Goal: Transaction & Acquisition: Purchase product/service

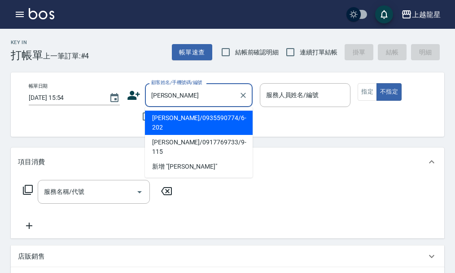
type input "[PERSON_NAME]"
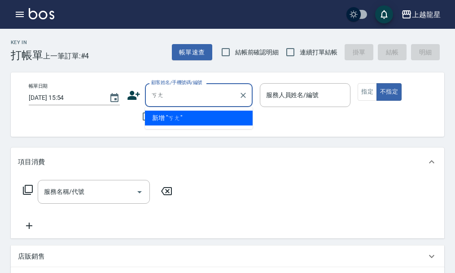
type input "ㄎ"
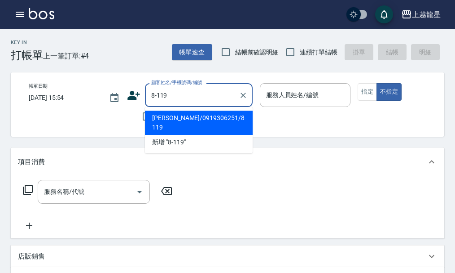
click at [184, 120] on li "[PERSON_NAME]/0919306251/8-119" at bounding box center [199, 122] width 108 height 24
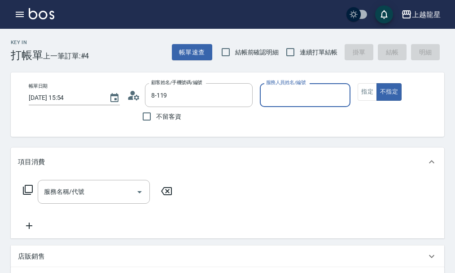
type input "[PERSON_NAME]/0919306251/8-119"
type input "雅君-7"
click at [362, 93] on button "指定" at bounding box center [367, 92] width 19 height 18
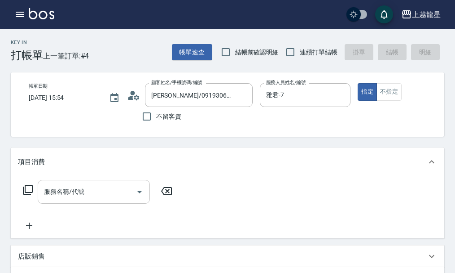
click at [88, 199] on input "服務名稱/代號" at bounding box center [87, 192] width 91 height 16
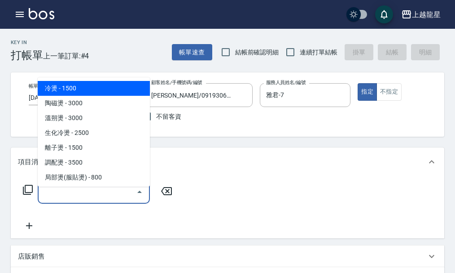
click at [75, 89] on span "冷燙 - 1500" at bounding box center [94, 88] width 112 height 15
type input "冷燙(201)"
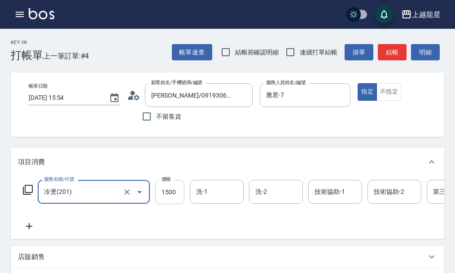
click at [164, 201] on input "1500" at bounding box center [169, 192] width 29 height 24
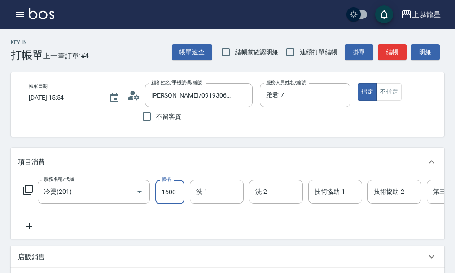
type input "1600"
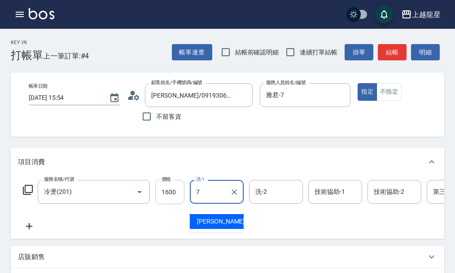
type input "雅君-7"
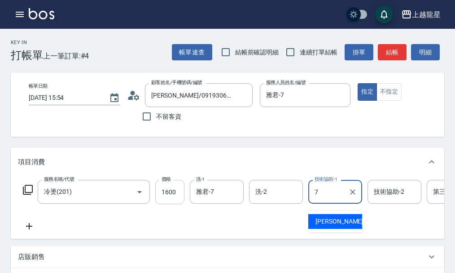
type input "雅君-7"
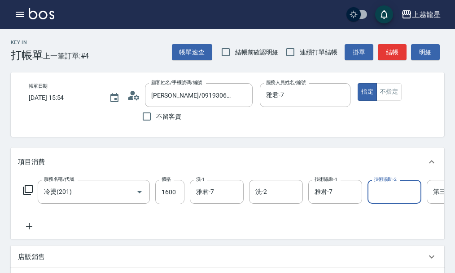
click at [26, 231] on icon at bounding box center [29, 226] width 22 height 11
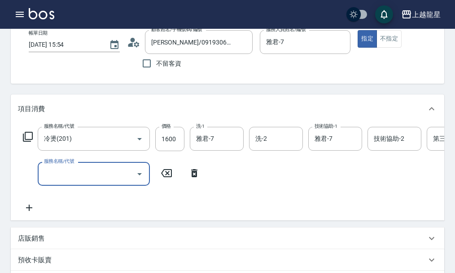
scroll to position [135, 0]
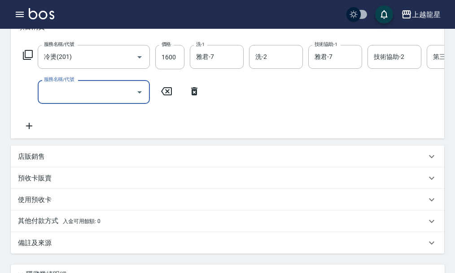
click at [31, 247] on p "備註及來源" at bounding box center [35, 242] width 34 height 9
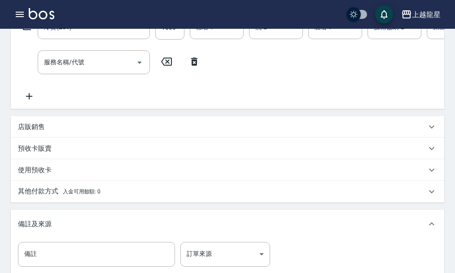
scroll to position [180, 0]
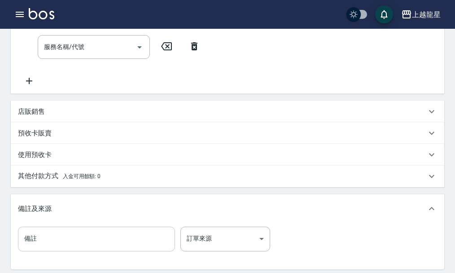
click at [37, 251] on input "備註" at bounding box center [96, 238] width 157 height 24
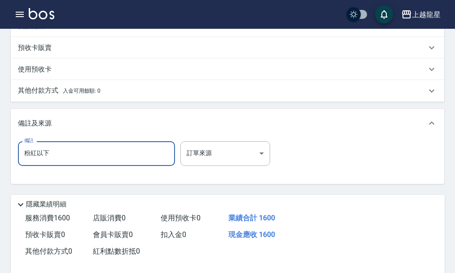
scroll to position [339, 0]
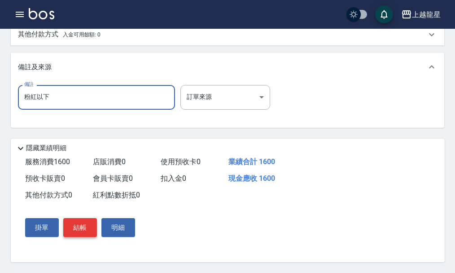
type input "粉紅以下"
click at [94, 223] on button "結帳" at bounding box center [80, 227] width 34 height 19
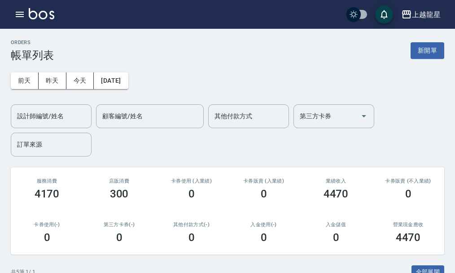
click at [41, 13] on img at bounding box center [42, 13] width 26 height 11
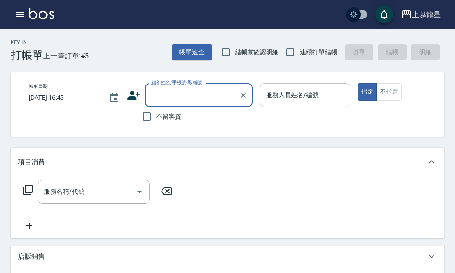
click at [282, 98] on div "服務人員姓名/編號 服務人員姓名/編號" at bounding box center [305, 95] width 91 height 24
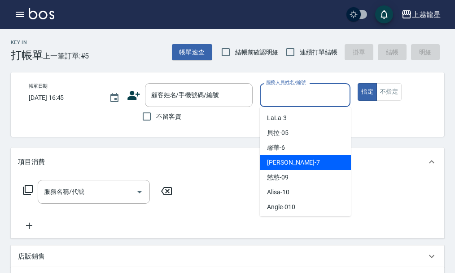
click at [287, 161] on div "雅君 -7" at bounding box center [305, 162] width 91 height 15
type input "雅君-7"
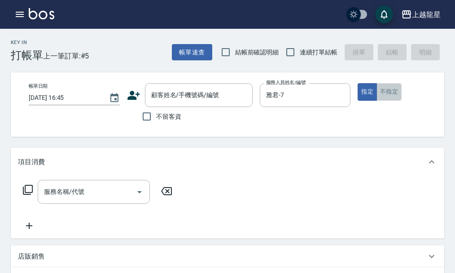
click at [391, 92] on button "不指定" at bounding box center [389, 92] width 25 height 18
click at [82, 199] on input "服務名稱/代號" at bounding box center [87, 192] width 91 height 16
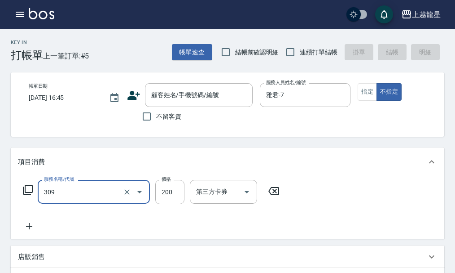
type input "剪髮(國小)(309)"
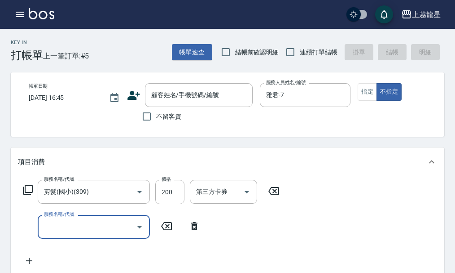
click at [162, 118] on span "不留客資" at bounding box center [168, 116] width 25 height 9
click at [156, 118] on input "不留客資" at bounding box center [146, 116] width 19 height 19
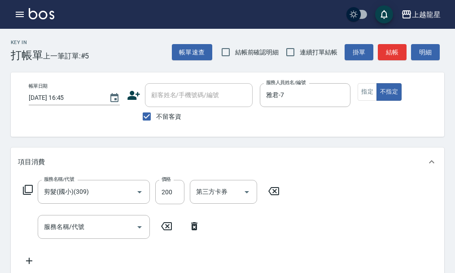
click at [162, 118] on span "不留客資" at bounding box center [168, 116] width 25 height 9
click at [156, 118] on input "不留客資" at bounding box center [146, 116] width 19 height 19
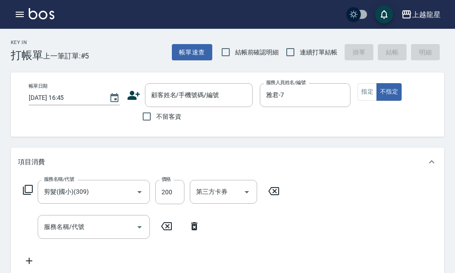
click at [162, 117] on span "不留客資" at bounding box center [168, 116] width 25 height 9
click at [156, 117] on input "不留客資" at bounding box center [146, 116] width 19 height 19
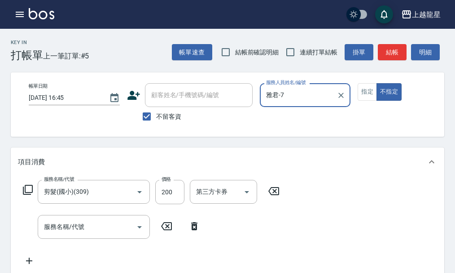
click at [170, 116] on span "不留客資" at bounding box center [168, 116] width 25 height 9
click at [156, 116] on input "不留客資" at bounding box center [146, 116] width 19 height 19
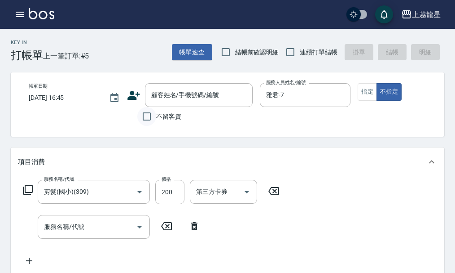
click at [151, 117] on input "不留客資" at bounding box center [146, 116] width 19 height 19
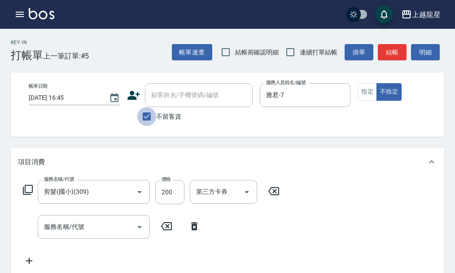
click at [151, 117] on input "不留客資" at bounding box center [146, 116] width 19 height 19
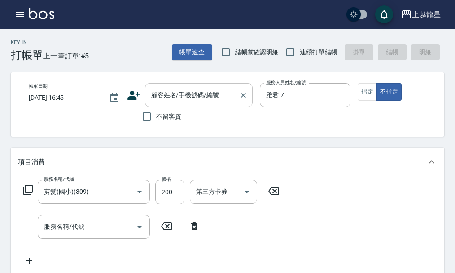
click at [163, 100] on input "顧客姓名/手機號碼/編號" at bounding box center [192, 95] width 86 height 16
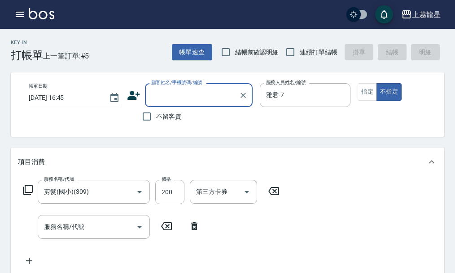
click at [166, 99] on input "顧客姓名/手機號碼/編號" at bounding box center [192, 95] width 86 height 16
click at [174, 120] on label "不留客資" at bounding box center [159, 116] width 44 height 19
click at [156, 120] on input "不留客資" at bounding box center [146, 116] width 19 height 19
checkbox input "true"
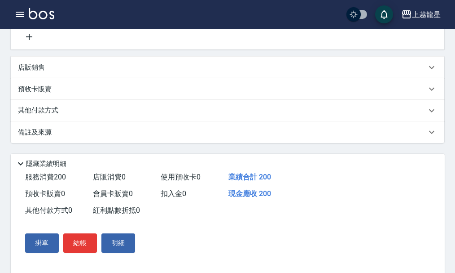
scroll to position [225, 0]
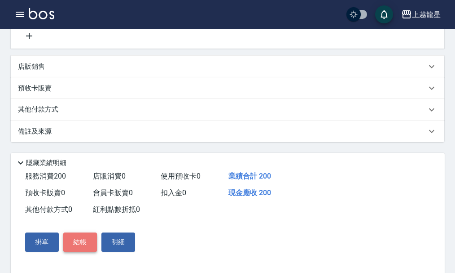
click at [83, 251] on button "結帳" at bounding box center [80, 241] width 34 height 19
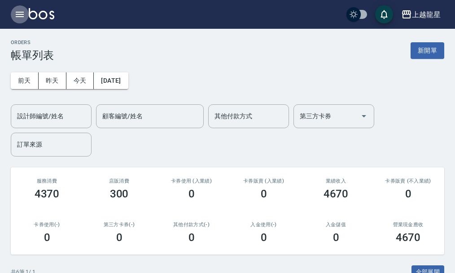
click at [20, 16] on icon "button" at bounding box center [19, 14] width 11 height 11
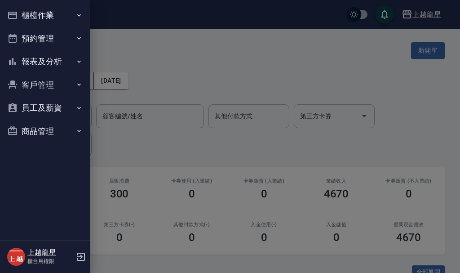
drag, startPoint x: 29, startPoint y: 36, endPoint x: 34, endPoint y: 52, distance: 16.6
click at [29, 37] on button "預約管理" at bounding box center [45, 38] width 83 height 23
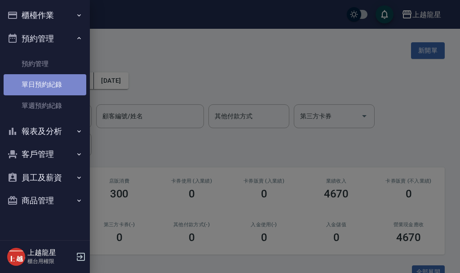
click at [51, 83] on link "單日預約紀錄" at bounding box center [45, 84] width 83 height 21
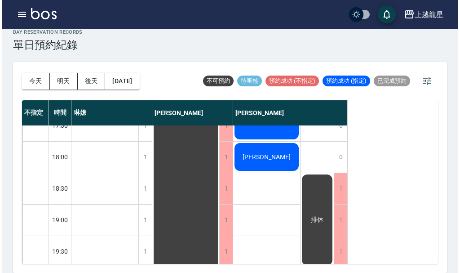
scroll to position [435, 0]
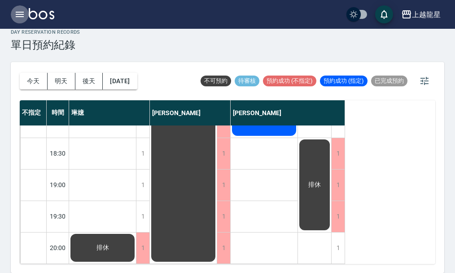
click at [20, 16] on icon "button" at bounding box center [20, 14] width 8 height 5
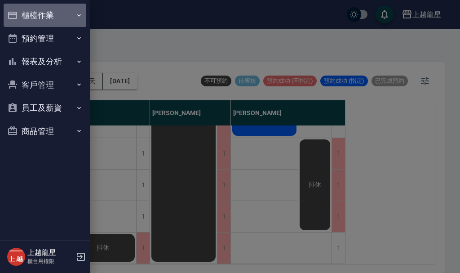
click at [20, 16] on button "櫃檯作業" at bounding box center [45, 15] width 83 height 23
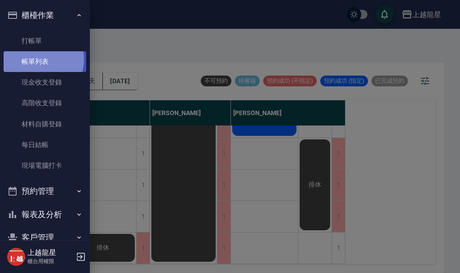
click at [37, 60] on link "帳單列表" at bounding box center [45, 61] width 83 height 21
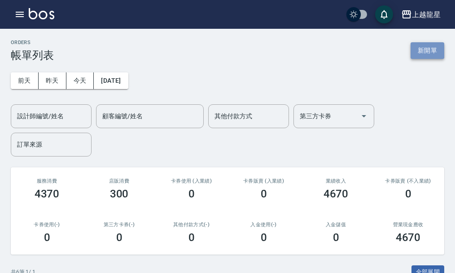
click at [435, 44] on button "新開單" at bounding box center [428, 50] width 34 height 17
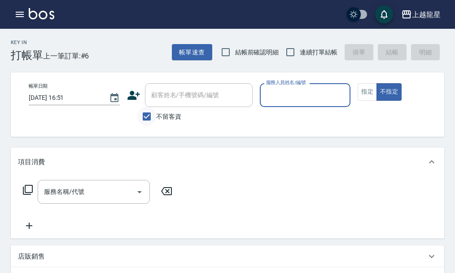
click at [144, 113] on input "不留客資" at bounding box center [146, 116] width 19 height 19
checkbox input "false"
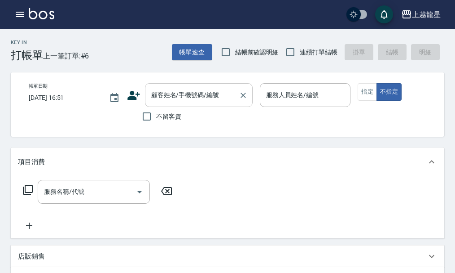
click at [171, 88] on div "顧客姓名/手機號碼/編號 顧客姓名/手機號碼/編號" at bounding box center [199, 95] width 108 height 24
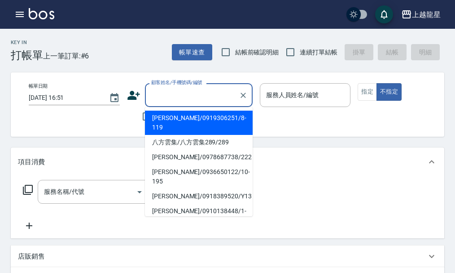
type input "ㄗ"
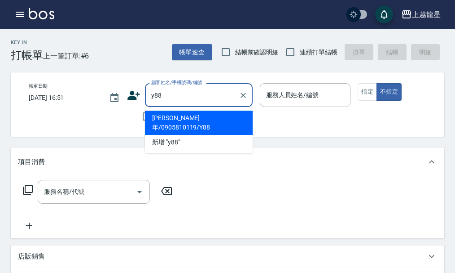
click at [165, 115] on li "[PERSON_NAME]年/0905810119/Y88" at bounding box center [199, 122] width 108 height 24
type input "[PERSON_NAME]年/0905810119/Y88"
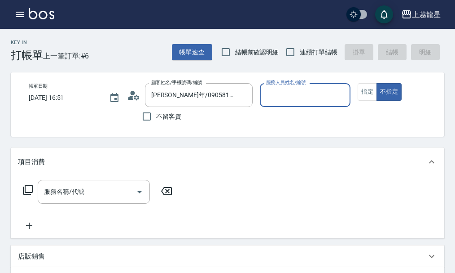
type input "淑雲-25"
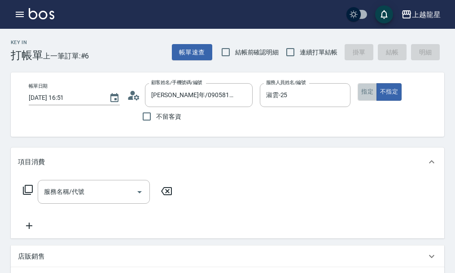
click at [361, 92] on button "指定" at bounding box center [367, 92] width 19 height 18
click at [93, 203] on div "服務名稱/代號" at bounding box center [94, 192] width 112 height 24
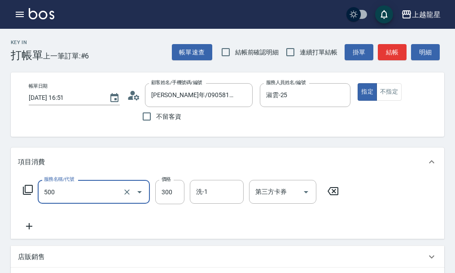
type input "一般洗髮(500)"
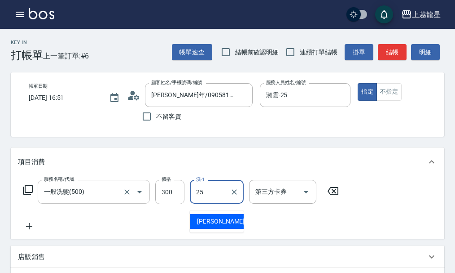
type input "淑雲-25"
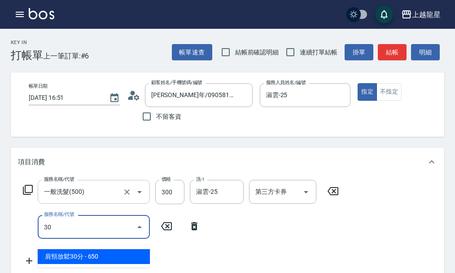
type input "304"
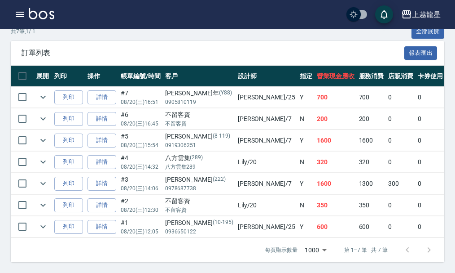
scroll to position [247, 0]
click at [106, 198] on link "詳情" at bounding box center [102, 205] width 29 height 14
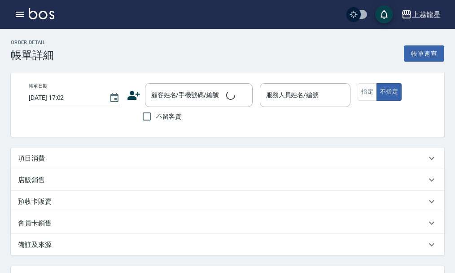
type input "[DATE] 12:30"
checkbox input "true"
type input "Lily-20"
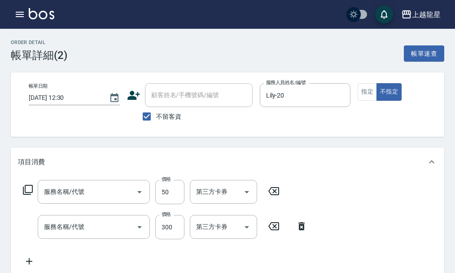
scroll to position [108, 0]
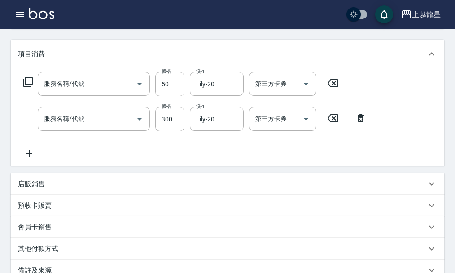
type input "自備擦單次頭皮(803)"
type input "一般洗髮(500)"
click at [29, 156] on icon at bounding box center [29, 153] width 6 height 6
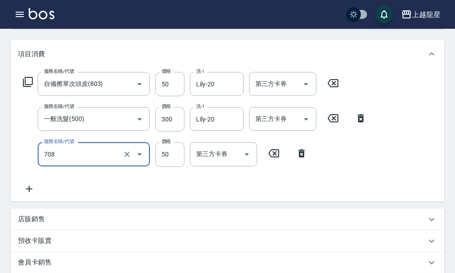
type input "吹捲.造型.包頭(708)"
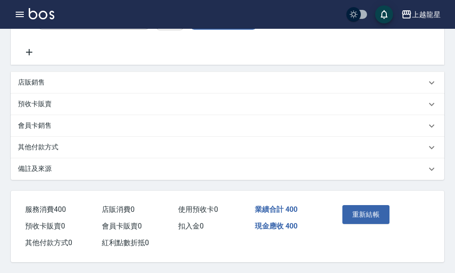
scroll to position [255, 0]
click at [374, 209] on button "重新結帳" at bounding box center [367, 214] width 48 height 19
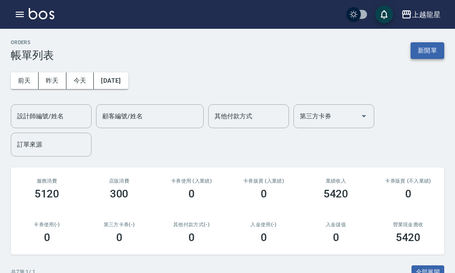
click at [435, 49] on button "新開單" at bounding box center [428, 50] width 34 height 17
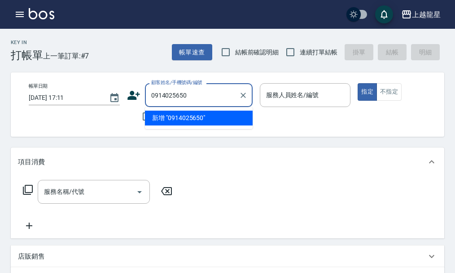
click at [150, 95] on input "0914025650" at bounding box center [192, 95] width 86 height 16
click at [169, 117] on li "新增 "rita0914025650"" at bounding box center [199, 117] width 108 height 15
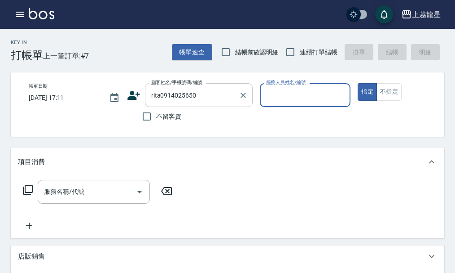
click at [159, 94] on input "rita0914025650" at bounding box center [192, 95] width 86 height 16
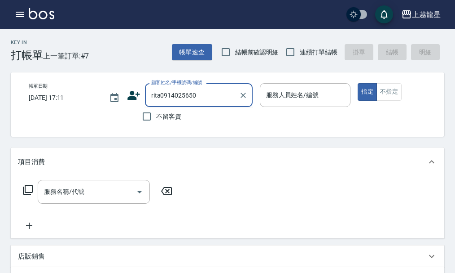
click at [153, 95] on input "rita0914025650" at bounding box center [192, 95] width 86 height 16
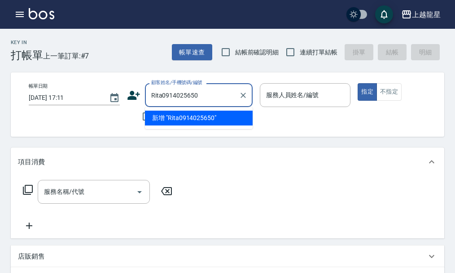
click at [162, 95] on input "Rita0914025650" at bounding box center [192, 95] width 86 height 16
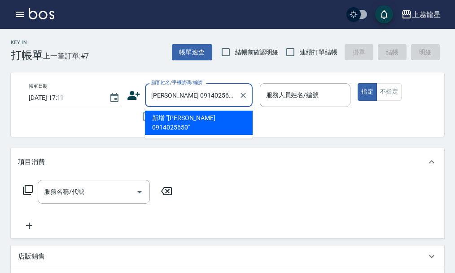
click at [204, 117] on li "新增 "[PERSON_NAME] 0914025650"" at bounding box center [199, 122] width 108 height 24
type input "[PERSON_NAME] 0914025650"
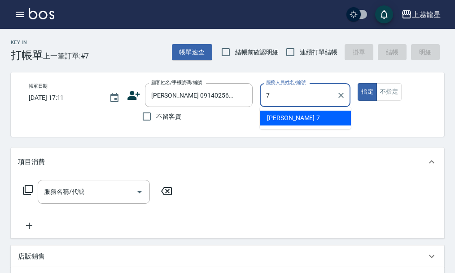
type input "雅君-7"
type button "true"
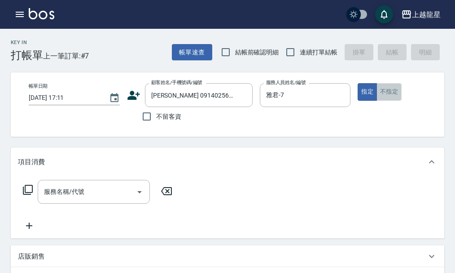
click at [381, 96] on button "不指定" at bounding box center [389, 92] width 25 height 18
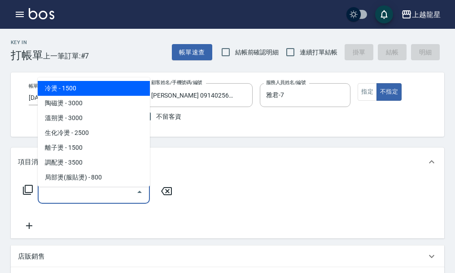
click at [88, 195] on input "服務名稱/代號" at bounding box center [87, 192] width 91 height 16
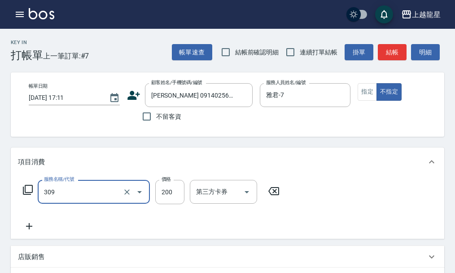
type input "剪髮(國小)(309)"
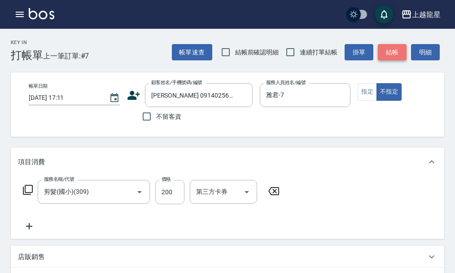
click at [393, 48] on button "結帳" at bounding box center [392, 52] width 29 height 17
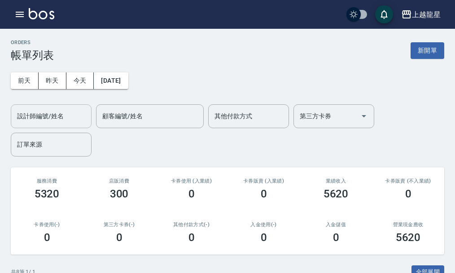
click at [54, 116] on input "設計師編號/姓名" at bounding box center [51, 116] width 73 height 16
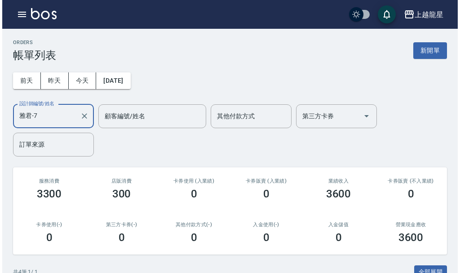
scroll to position [182, 0]
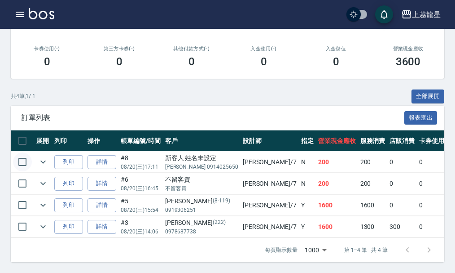
type input "雅君-7"
click at [24, 155] on input "checkbox" at bounding box center [22, 161] width 19 height 19
checkbox input "true"
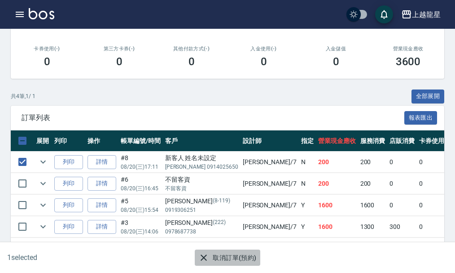
click at [233, 258] on button "取消訂單(預約)" at bounding box center [227, 257] width 65 height 17
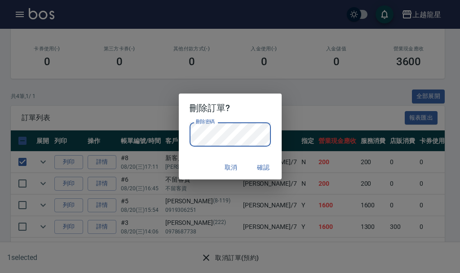
click at [213, 164] on div "取消 確認" at bounding box center [230, 167] width 103 height 24
click at [259, 163] on button "確認" at bounding box center [263, 167] width 29 height 17
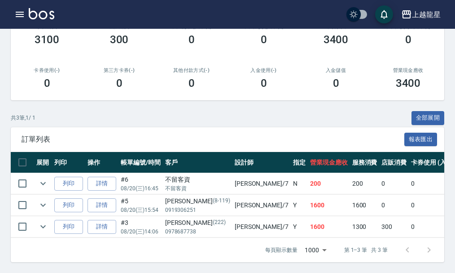
scroll to position [161, 0]
click at [109, 177] on link "詳情" at bounding box center [102, 184] width 29 height 14
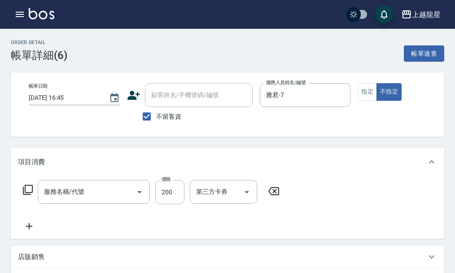
type input "[DATE] 16:45"
checkbox input "true"
type input "雅君-7"
type input "剪髮(國小)(309)"
click at [174, 118] on span "不留客資" at bounding box center [168, 116] width 25 height 9
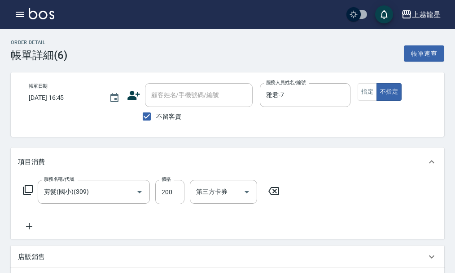
click at [156, 118] on input "不留客資" at bounding box center [146, 116] width 19 height 19
checkbox input "false"
click at [175, 96] on div "顧客姓名/手機號碼/編號 顧客姓名/手機號碼/編號" at bounding box center [199, 95] width 108 height 24
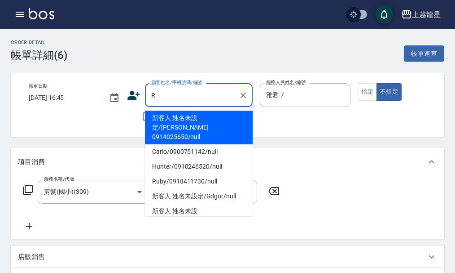
click at [197, 119] on li "新客人 姓名未設定/[PERSON_NAME] 0914025650/null" at bounding box center [199, 127] width 108 height 34
type input "新客人 姓名未設定/[PERSON_NAME] 0914025650/null"
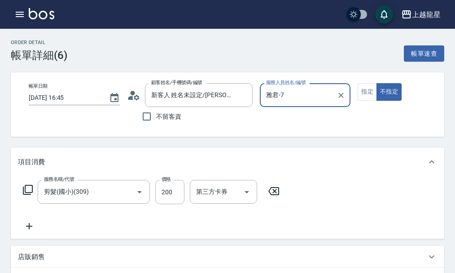
click at [137, 93] on icon at bounding box center [133, 94] width 13 height 13
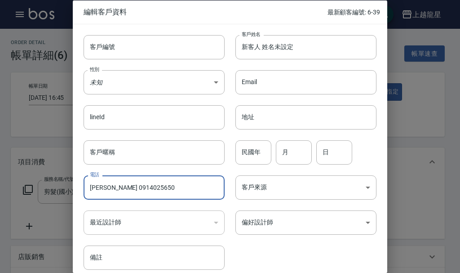
drag, startPoint x: 101, startPoint y: 190, endPoint x: 52, endPoint y: 190, distance: 48.5
click at [52, 190] on div "編輯客戶資料 最新顧客編號: 6-39 客戶編號 客戶編號 客戶姓名 新客人 姓名未設定 客戶姓名 性別 未知 UNKNOWN 性別 Email Email …" at bounding box center [230, 136] width 460 height 273
type input "0914025650"
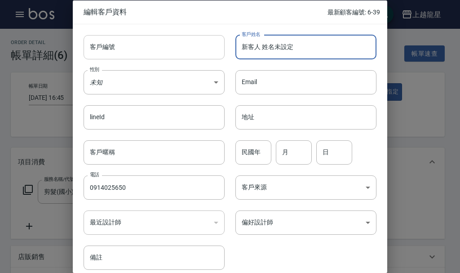
drag, startPoint x: 322, startPoint y: 40, endPoint x: 137, endPoint y: 53, distance: 185.5
click at [152, 44] on div "客戶編號 客戶編號 客戶姓名 新客人 姓名未設定 客戶姓名 性別 未知 UNKNOWN 性別 Email Email lineId lineId 地址 地址 …" at bounding box center [225, 147] width 304 height 246
paste input "[PERSON_NAME]"
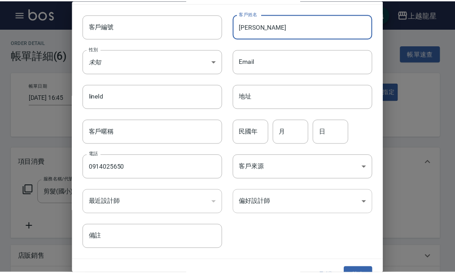
scroll to position [39, 0]
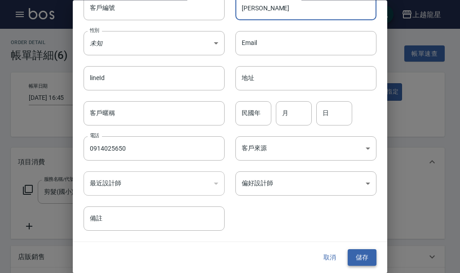
type input "[PERSON_NAME]"
click at [354, 261] on button "儲存" at bounding box center [362, 257] width 29 height 17
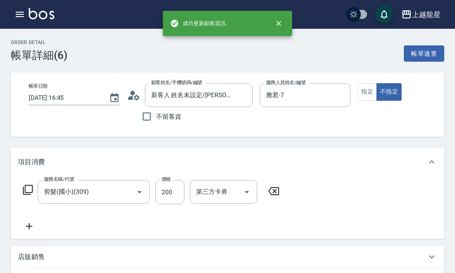
type input "[PERSON_NAME]/ 0914025650/"
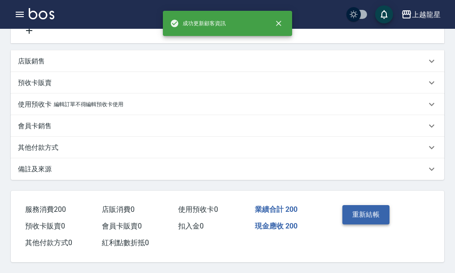
click at [366, 209] on button "重新結帳" at bounding box center [367, 214] width 48 height 19
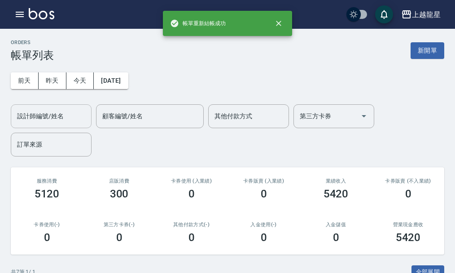
click at [47, 115] on input "設計師編號/姓名" at bounding box center [51, 116] width 73 height 16
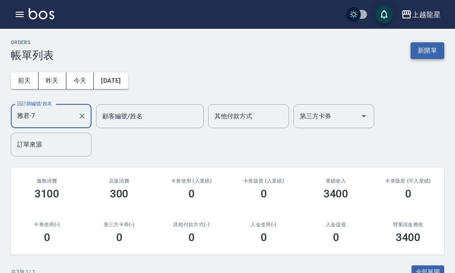
type input "雅君-7"
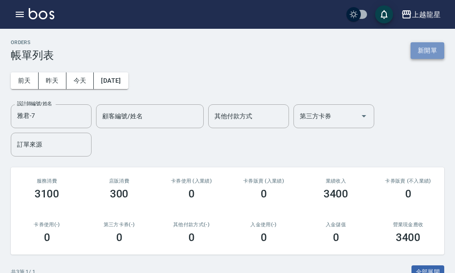
click at [434, 48] on button "新開單" at bounding box center [428, 50] width 34 height 17
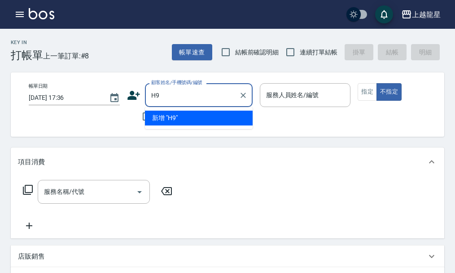
type input "H"
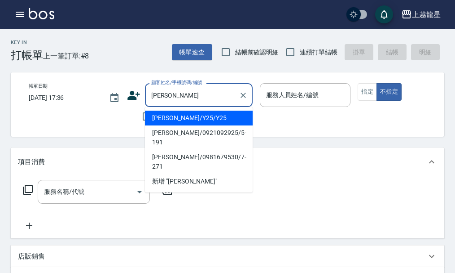
click at [181, 119] on li "[PERSON_NAME]/Y25/Y25" at bounding box center [199, 117] width 108 height 15
type input "[PERSON_NAME]/Y25/Y25"
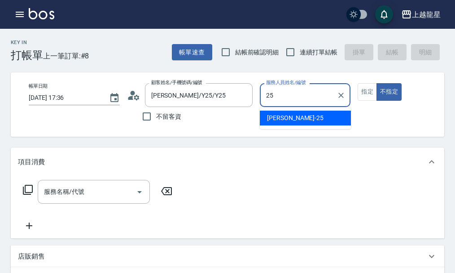
click at [309, 114] on div "淑雲 -25" at bounding box center [305, 117] width 91 height 15
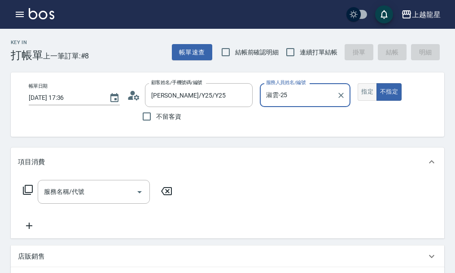
type input "淑雲-25"
click at [371, 94] on button "指定" at bounding box center [367, 92] width 19 height 18
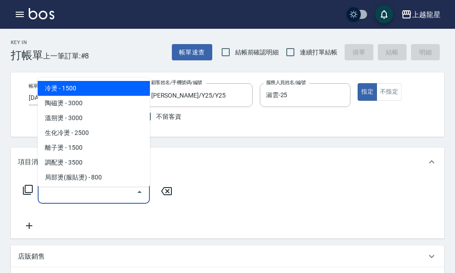
click at [77, 191] on input "服務名稱/代號" at bounding box center [87, 192] width 91 height 16
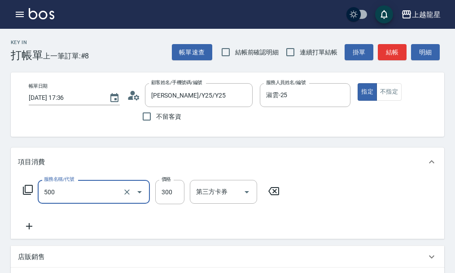
type input "一般洗髮(500)"
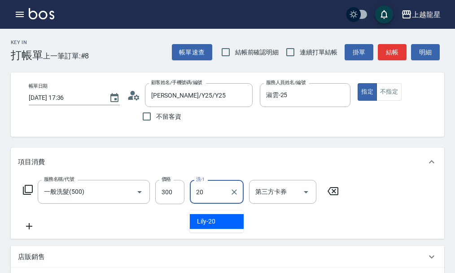
type input "Lily-20"
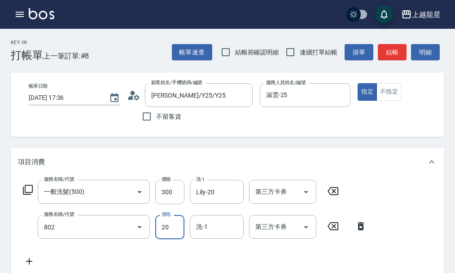
type input "潤絲(802)"
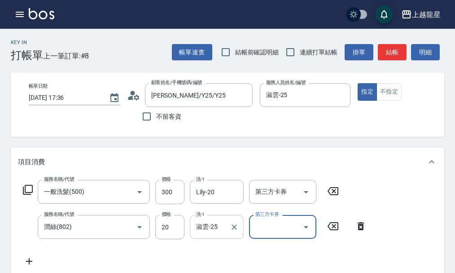
click at [227, 239] on div "淑雲-25 洗-1" at bounding box center [217, 227] width 54 height 24
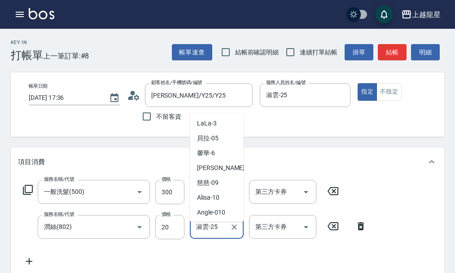
scroll to position [146, 0]
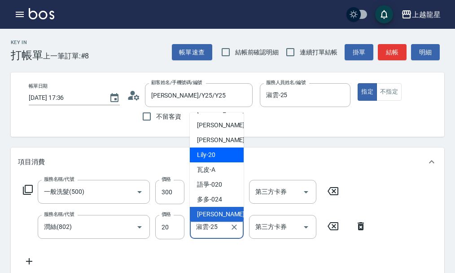
click at [207, 155] on span "Lily -20" at bounding box center [206, 154] width 18 height 9
type input "Lily-20"
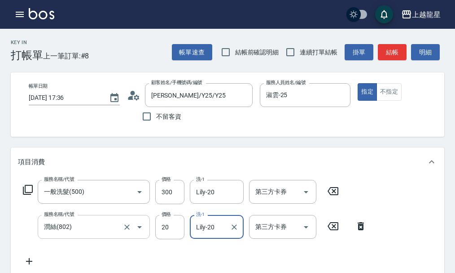
scroll to position [45, 0]
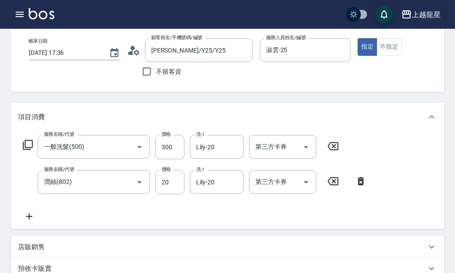
click at [29, 219] on icon at bounding box center [29, 216] width 6 height 6
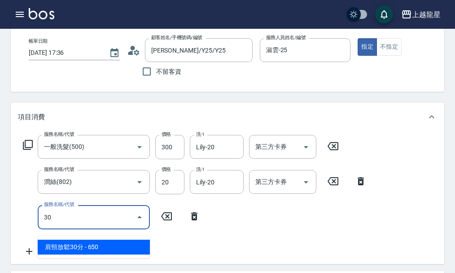
type input "301"
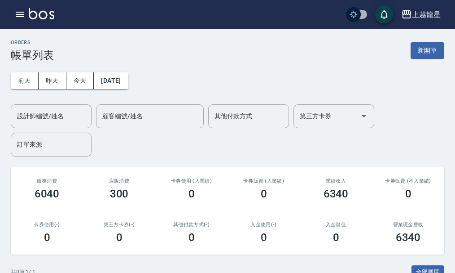
click at [44, 13] on img at bounding box center [42, 13] width 26 height 11
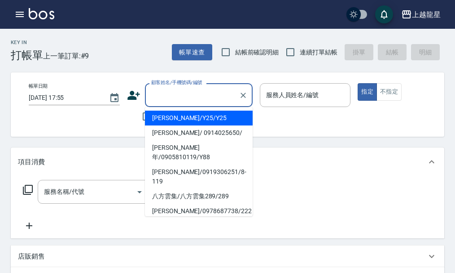
click at [178, 99] on input "顧客姓名/手機號碼/編號" at bounding box center [192, 95] width 86 height 16
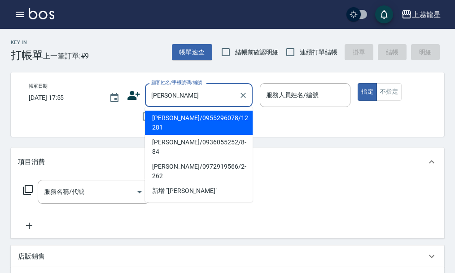
click at [202, 120] on li "[PERSON_NAME]/0955296078/12-281" at bounding box center [199, 122] width 108 height 24
type input "[PERSON_NAME]/0955296078/12-281"
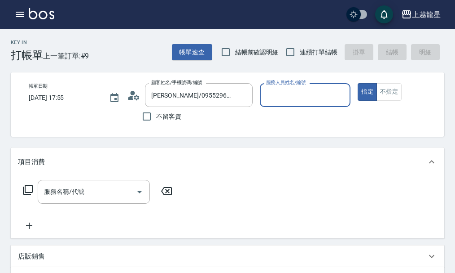
type input "Angle-010"
click at [342, 97] on icon "Clear" at bounding box center [341, 95] width 9 height 9
click at [318, 97] on input "服務人員姓名/編號" at bounding box center [305, 95] width 83 height 16
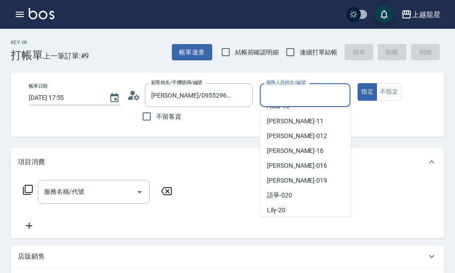
scroll to position [165, 0]
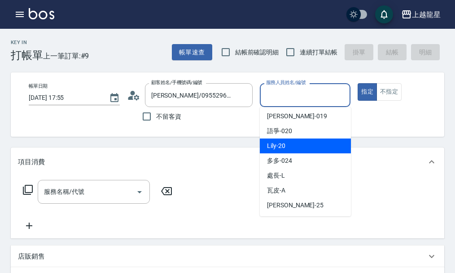
click at [290, 146] on div "Lily -20" at bounding box center [305, 145] width 91 height 15
type input "Lily-20"
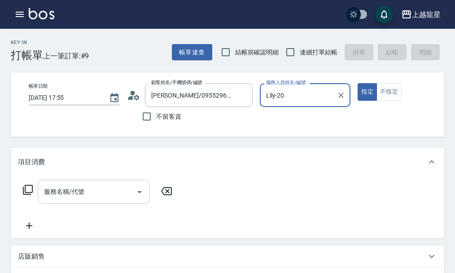
click at [85, 193] on input "服務名稱/代號" at bounding box center [87, 192] width 91 height 16
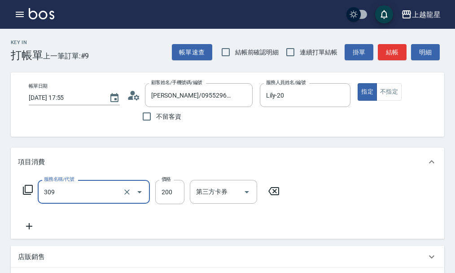
type input "剪髮(國小)(309)"
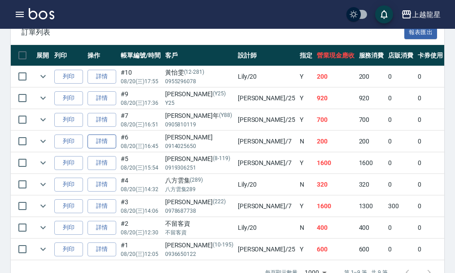
scroll to position [245, 0]
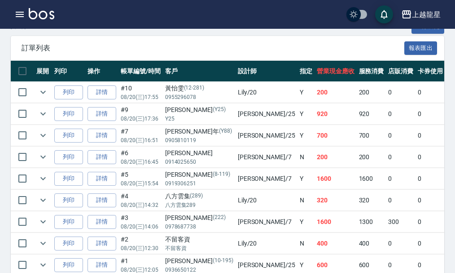
click at [39, 16] on img at bounding box center [42, 13] width 26 height 11
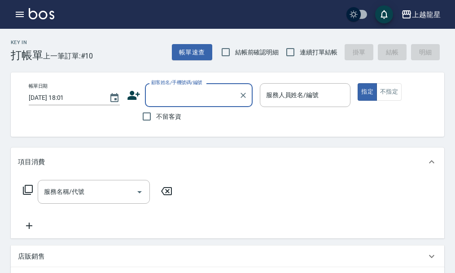
click at [171, 97] on input "顧客姓名/手機號碼/編號" at bounding box center [192, 95] width 86 height 16
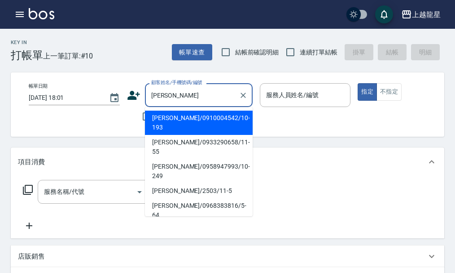
click at [190, 114] on li "[PERSON_NAME]/0910004542/10-193" at bounding box center [199, 122] width 108 height 24
type input "[PERSON_NAME]/0910004542/10-193"
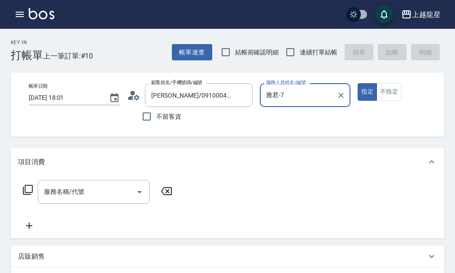
type input "雅君-7"
click at [337, 93] on icon "Clear" at bounding box center [341, 95] width 9 height 9
click at [317, 94] on input "服務人員姓名/編號" at bounding box center [305, 95] width 83 height 16
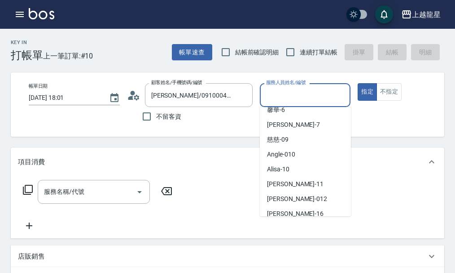
scroll to position [165, 0]
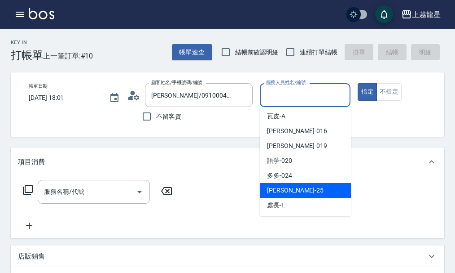
click at [290, 186] on div "淑雲 -25" at bounding box center [305, 190] width 91 height 15
type input "淑雲-25"
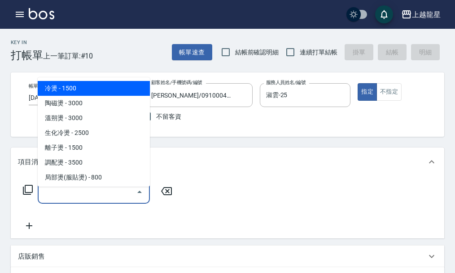
click at [93, 194] on input "服務名稱/代號" at bounding box center [87, 192] width 91 height 16
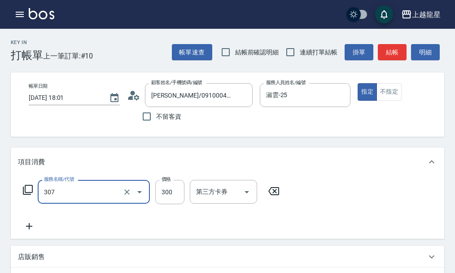
type input "剪髮(高中)(307)"
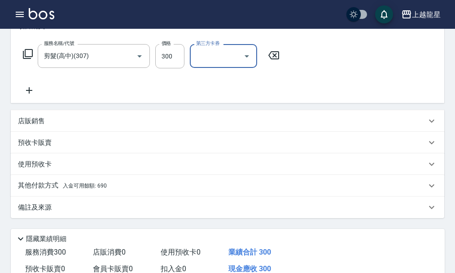
scroll to position [225, 0]
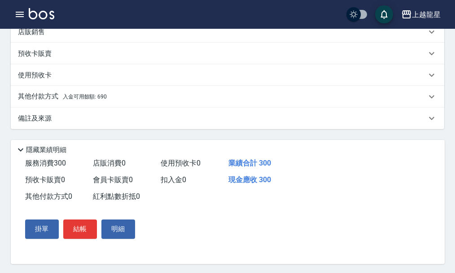
click at [120, 102] on div "其他付款方式 入金可用餘額: 690" at bounding box center [222, 97] width 409 height 10
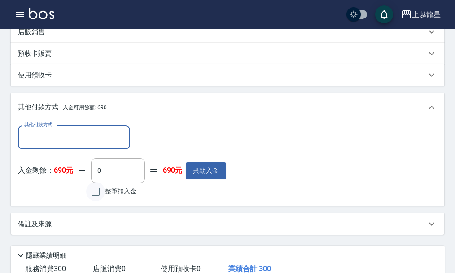
scroll to position [0, 0]
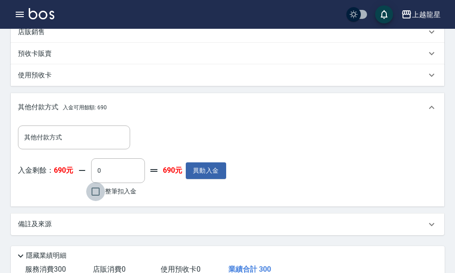
click at [98, 199] on input "整筆扣入金" at bounding box center [95, 191] width 19 height 19
checkbox input "true"
type input "300"
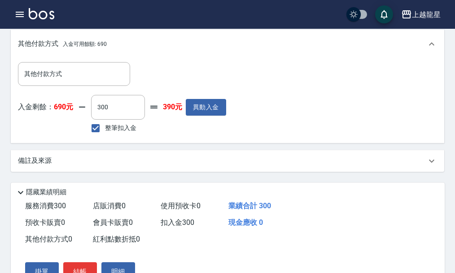
scroll to position [343, 0]
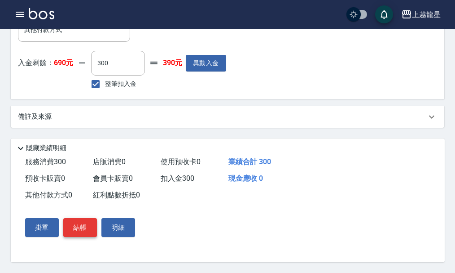
click at [77, 232] on button "結帳" at bounding box center [80, 227] width 34 height 19
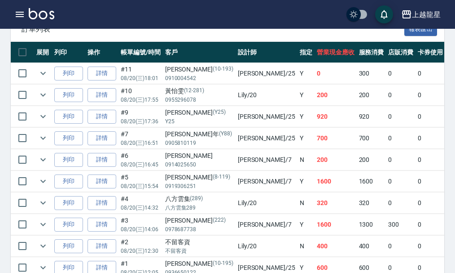
scroll to position [269, 0]
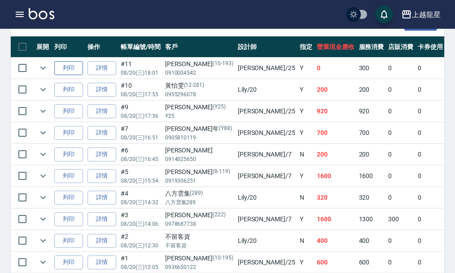
click at [80, 71] on button "列印" at bounding box center [68, 68] width 29 height 14
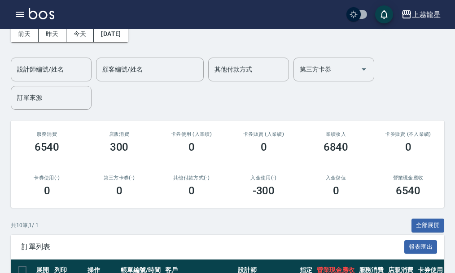
scroll to position [45, 0]
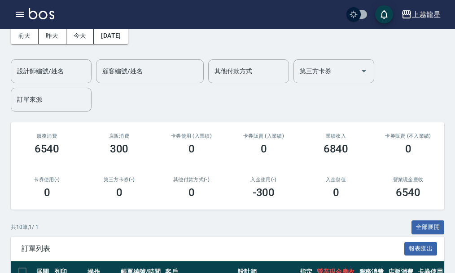
click at [44, 16] on img at bounding box center [42, 13] width 26 height 11
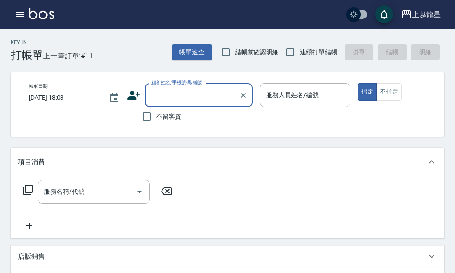
click at [179, 101] on input "顧客姓名/手機號碼/編號" at bounding box center [192, 95] width 86 height 16
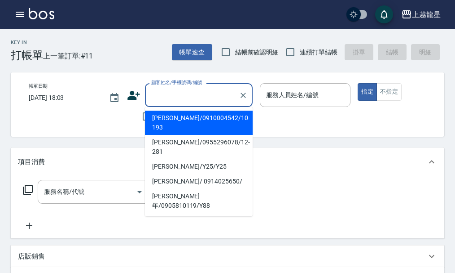
click at [179, 119] on li "[PERSON_NAME]/0910004542/10-193" at bounding box center [199, 122] width 108 height 24
type input "[PERSON_NAME]/0910004542/10-193"
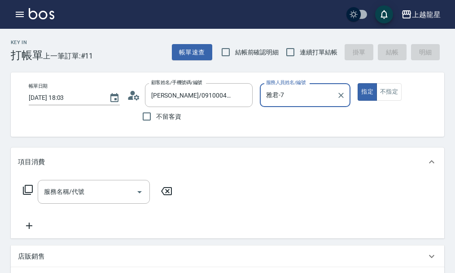
type input "雅君-7"
click at [137, 98] on icon at bounding box center [133, 94] width 13 height 13
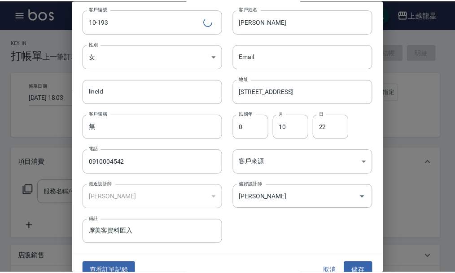
scroll to position [39, 0]
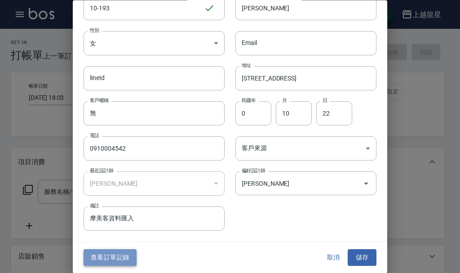
click at [105, 260] on button "查看訂單記錄" at bounding box center [110, 257] width 53 height 17
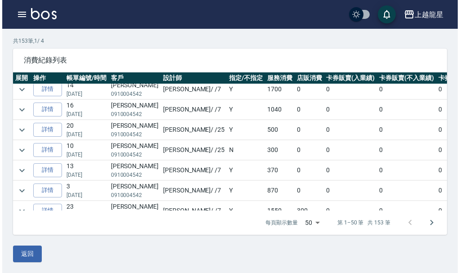
scroll to position [83, 0]
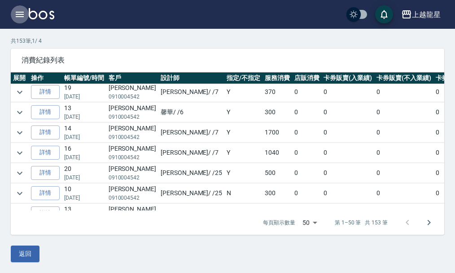
click at [18, 14] on icon "button" at bounding box center [20, 14] width 8 height 5
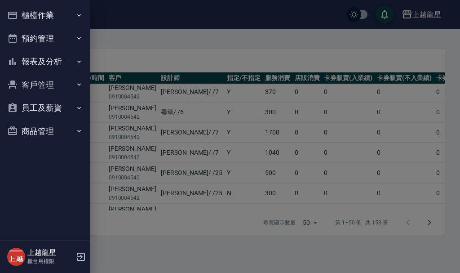
click at [25, 12] on button "櫃檯作業" at bounding box center [45, 15] width 83 height 23
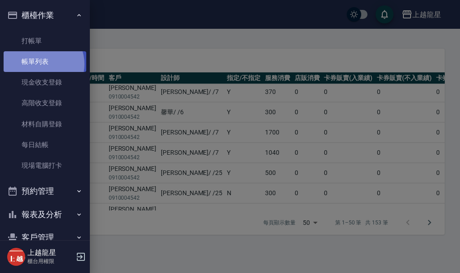
click at [40, 64] on link "帳單列表" at bounding box center [45, 61] width 83 height 21
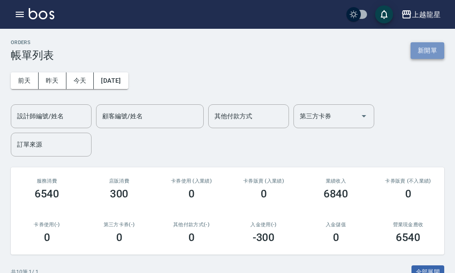
click at [419, 50] on button "新開單" at bounding box center [428, 50] width 34 height 17
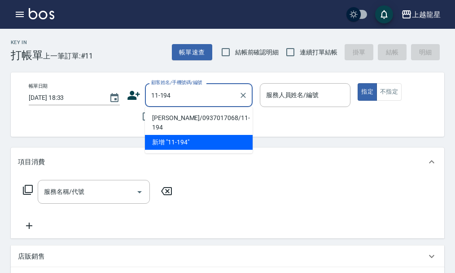
click at [173, 119] on li "[PERSON_NAME]/0937017068/11-194" at bounding box center [199, 122] width 108 height 24
type input "[PERSON_NAME]/0937017068/11-194"
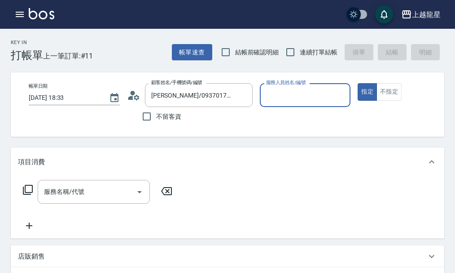
type input "雅君-7"
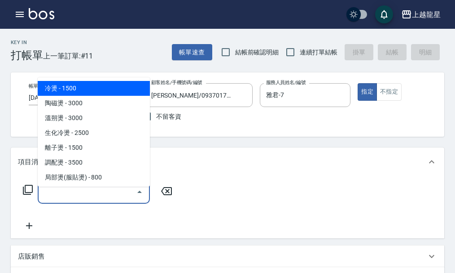
click at [90, 199] on input "服務名稱/代號" at bounding box center [87, 192] width 91 height 16
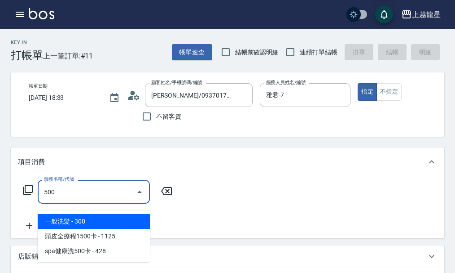
type input "一般洗髮(500)"
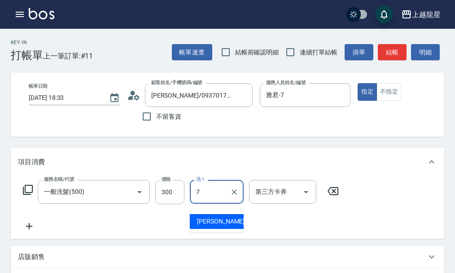
type input "雅君-7"
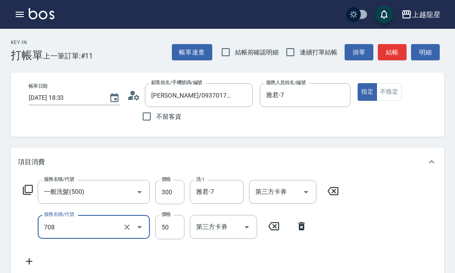
type input "吹捲.造型.包頭(708)"
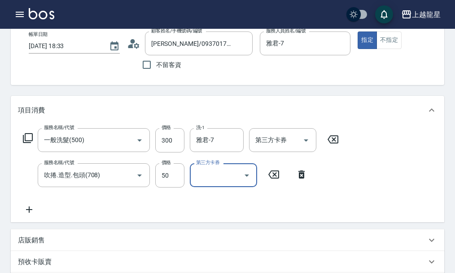
scroll to position [135, 0]
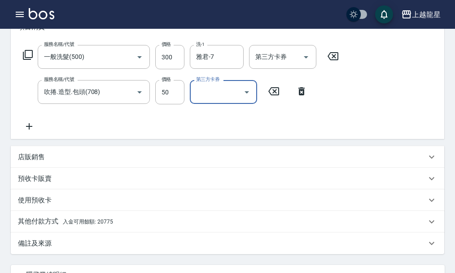
click at [106, 225] on span "入金可用餘額: 20775" at bounding box center [88, 221] width 50 height 6
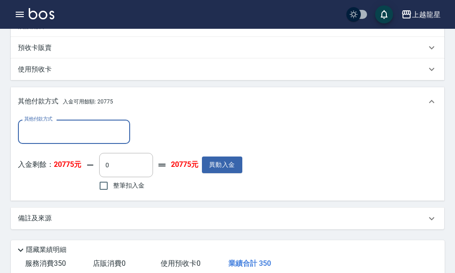
scroll to position [269, 0]
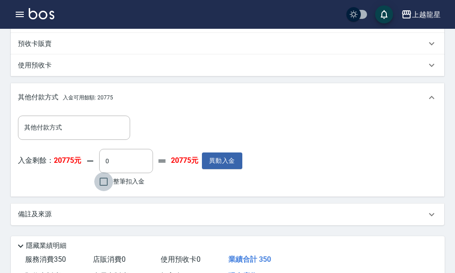
click at [110, 182] on input "整筆扣入金" at bounding box center [103, 181] width 19 height 19
checkbox input "true"
type input "350"
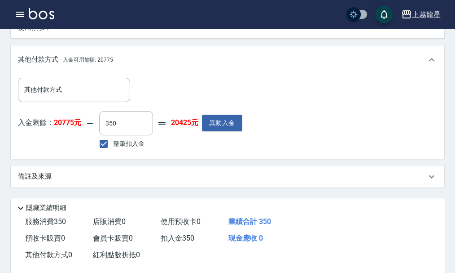
scroll to position [378, 0]
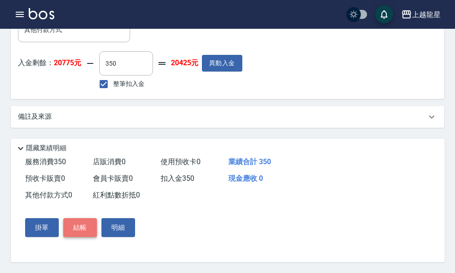
click at [87, 230] on button "結帳" at bounding box center [80, 227] width 34 height 19
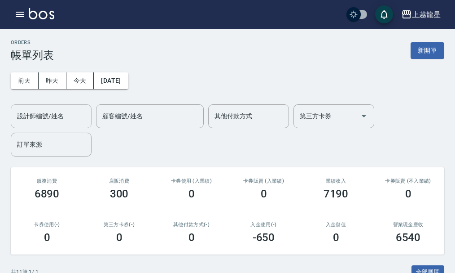
click at [71, 124] on div "設計師編號/姓名" at bounding box center [51, 116] width 81 height 24
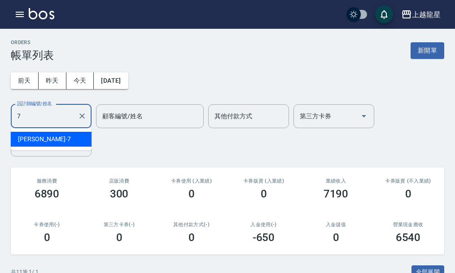
type input "雅君-7"
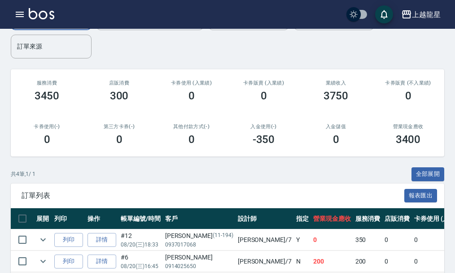
scroll to position [182, 0]
